Goal: Information Seeking & Learning: Learn about a topic

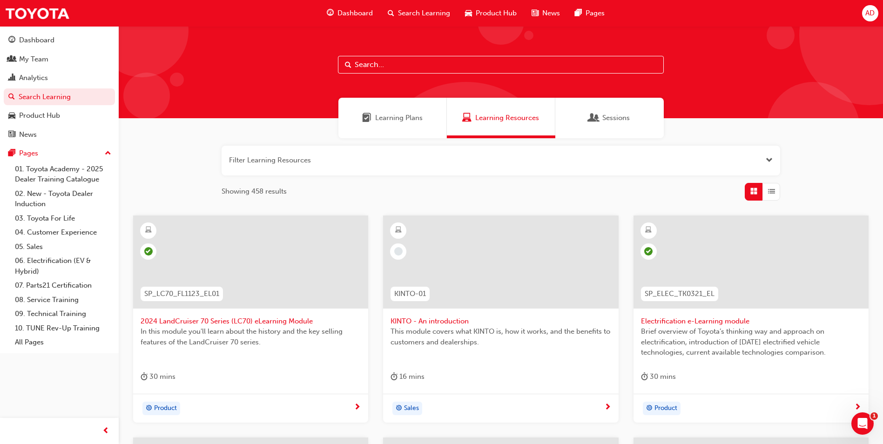
click at [403, 118] on span "Learning Plans" at bounding box center [398, 118] width 47 height 11
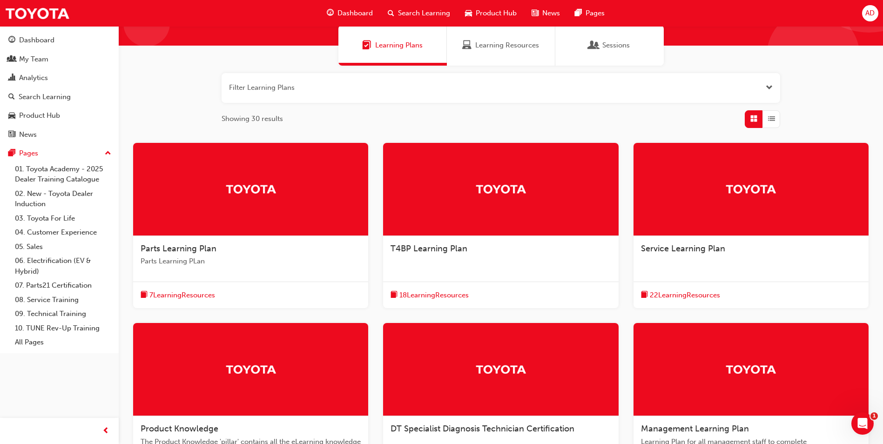
scroll to position [55, 0]
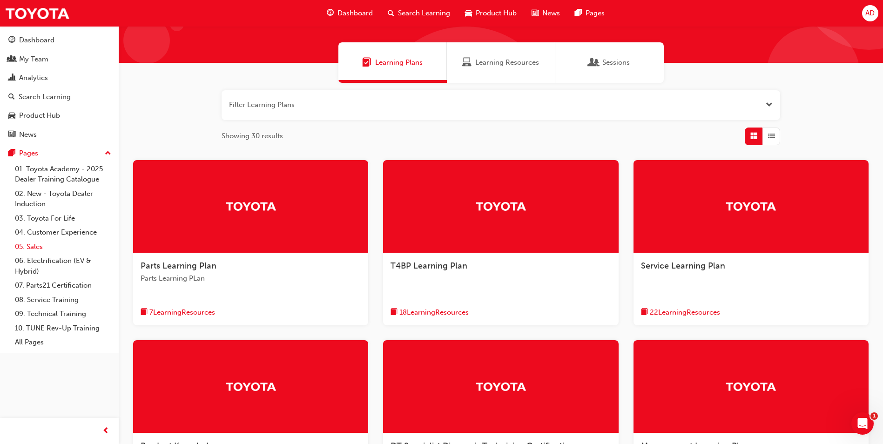
click at [33, 247] on link "05. Sales" at bounding box center [63, 247] width 104 height 14
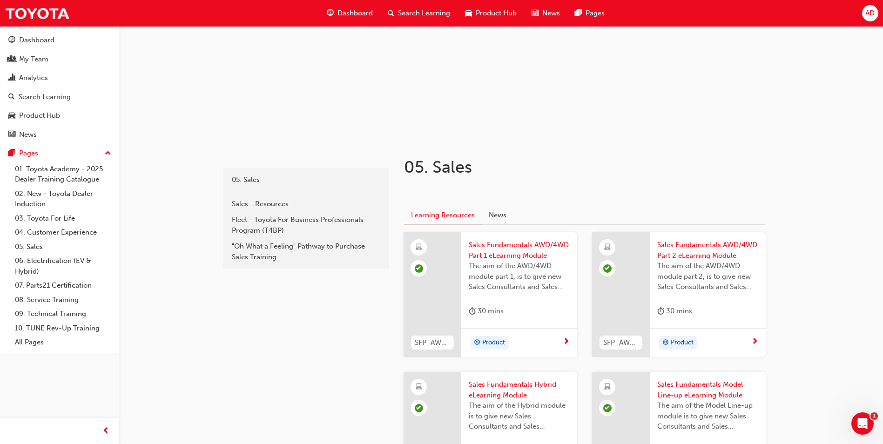
scroll to position [2, 0]
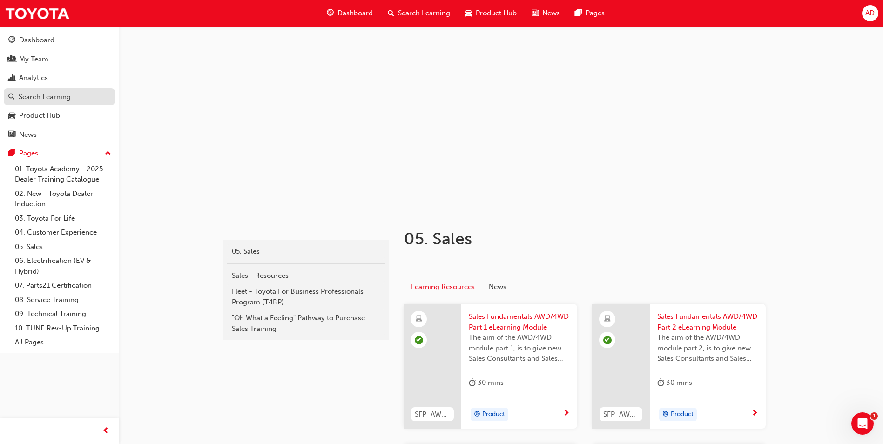
click at [48, 101] on div "Search Learning" at bounding box center [45, 97] width 52 height 11
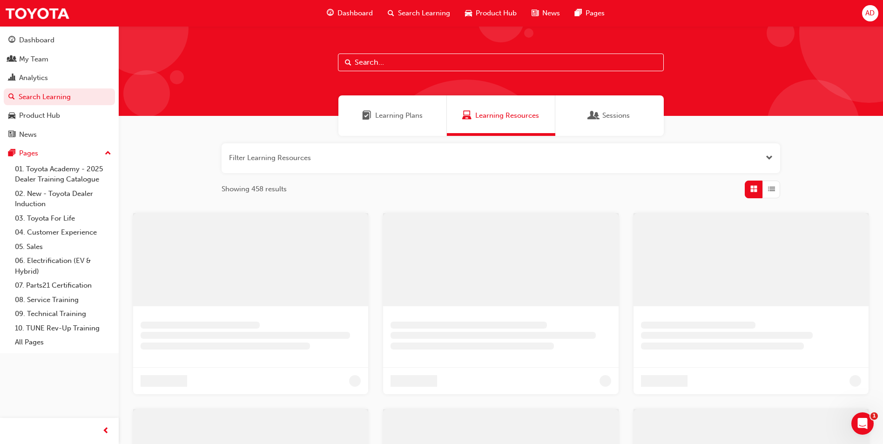
click at [399, 116] on span "Learning Plans" at bounding box center [398, 115] width 47 height 11
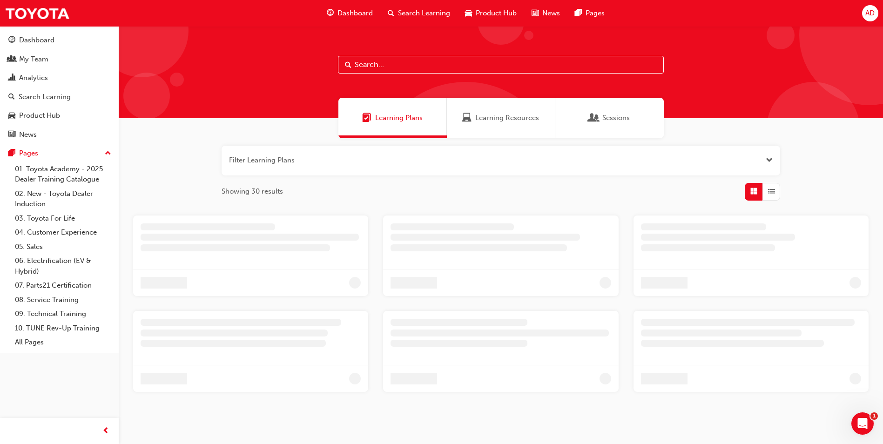
click at [402, 65] on input "text" at bounding box center [501, 65] width 326 height 18
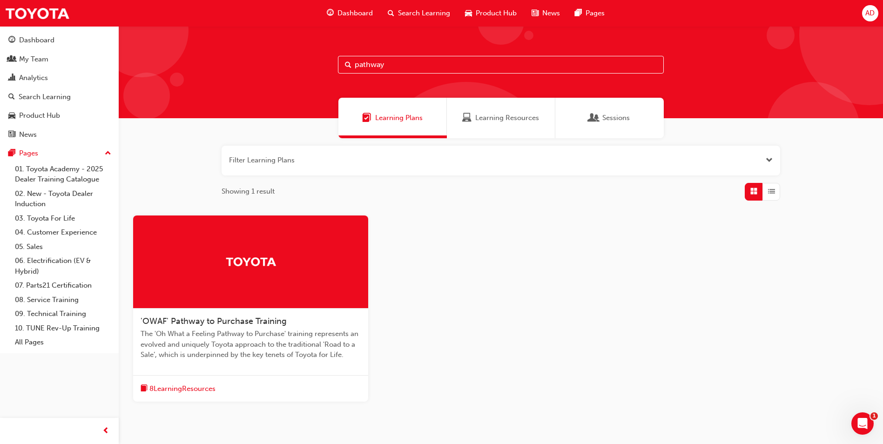
type input "pathway"
click at [214, 320] on span "'OWAF' Pathway to Purchase Training" at bounding box center [213, 321] width 146 height 10
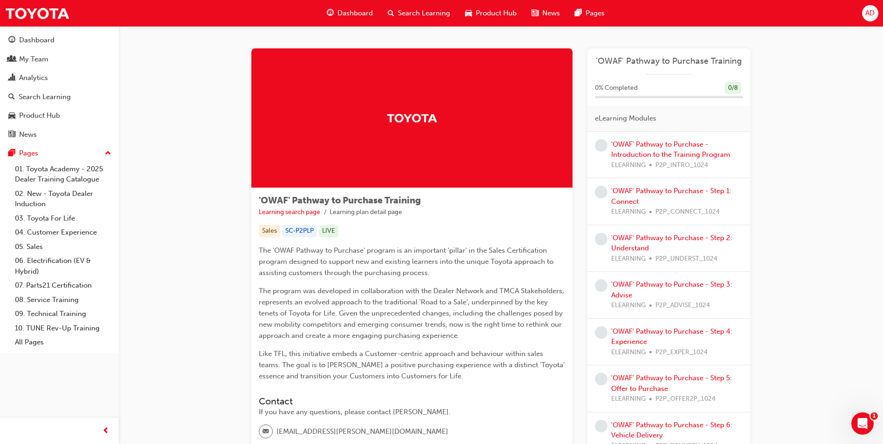
click at [652, 150] on div "'OWAF' Pathway to Purchase - Introduction to the Training Program ELEARNING P2P…" at bounding box center [677, 155] width 132 height 32
click at [639, 157] on link "'OWAF' Pathway to Purchase - Introduction to the Training Program" at bounding box center [670, 149] width 119 height 19
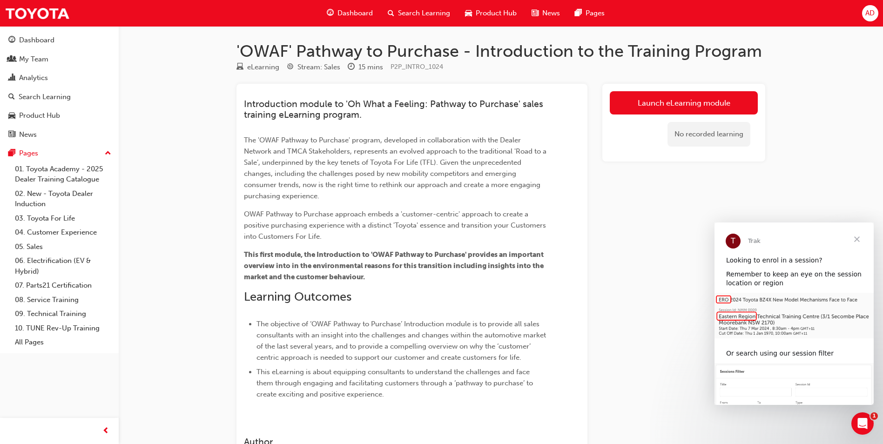
click at [857, 240] on span "Close" at bounding box center [856, 238] width 33 height 33
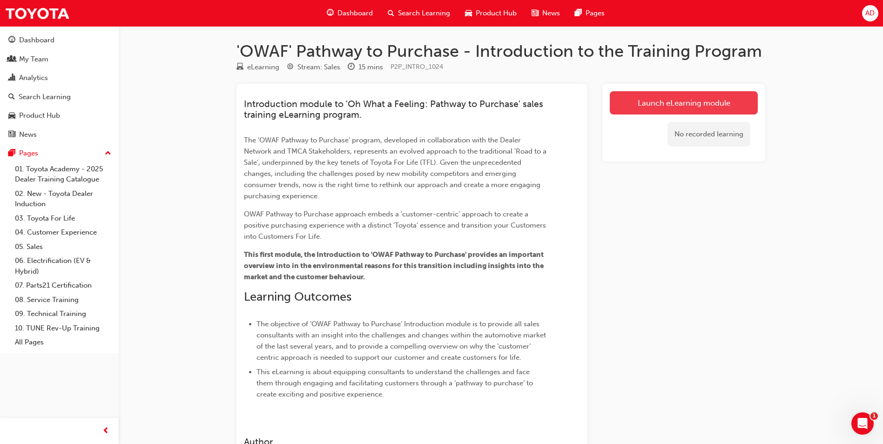
click at [654, 104] on link "Launch eLearning module" at bounding box center [683, 102] width 148 height 23
